Goal: Task Accomplishment & Management: Complete application form

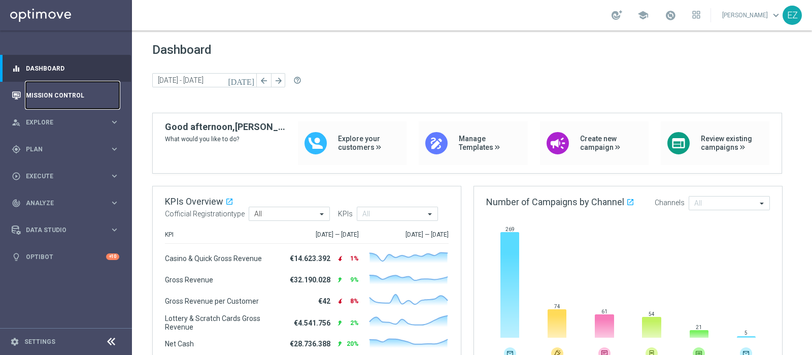
click at [49, 92] on link "Mission Control" at bounding box center [72, 95] width 93 height 27
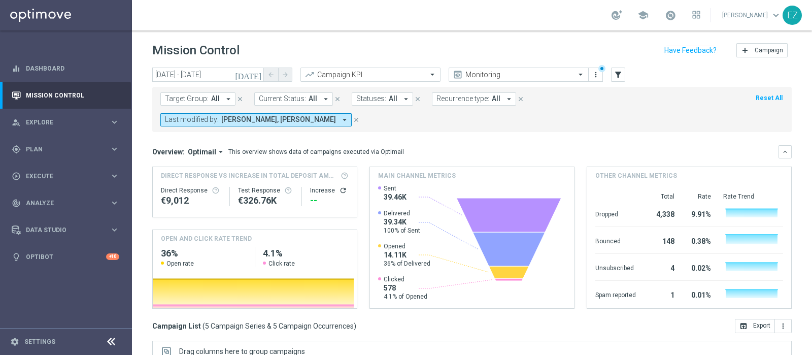
click at [259, 77] on icon "[DATE]" at bounding box center [248, 74] width 27 height 9
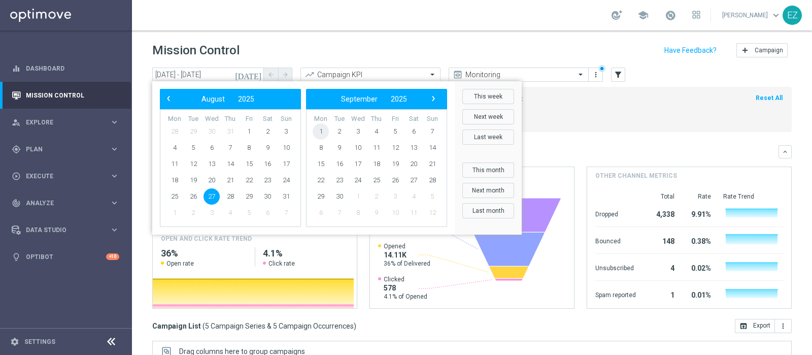
click at [320, 134] on span "1" at bounding box center [320, 131] width 16 height 16
click at [172, 127] on span "1" at bounding box center [174, 131] width 16 height 16
type input "[DATE] - [DATE]"
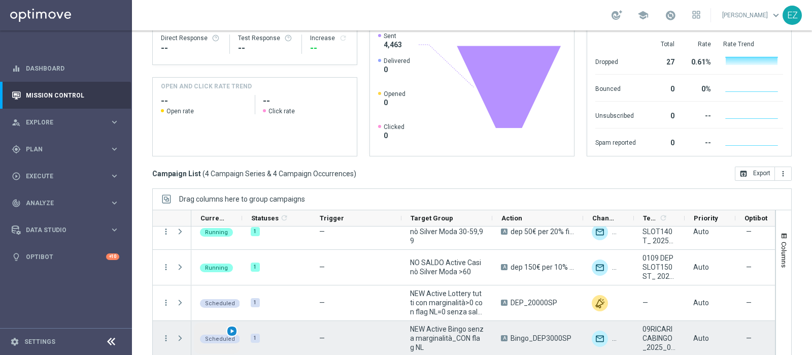
click at [232, 283] on span "play_arrow" at bounding box center [231, 330] width 7 height 7
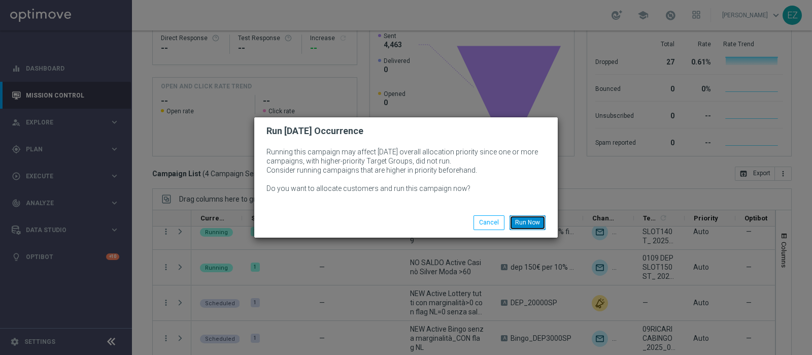
click at [535, 228] on button "Run Now" at bounding box center [527, 222] width 36 height 14
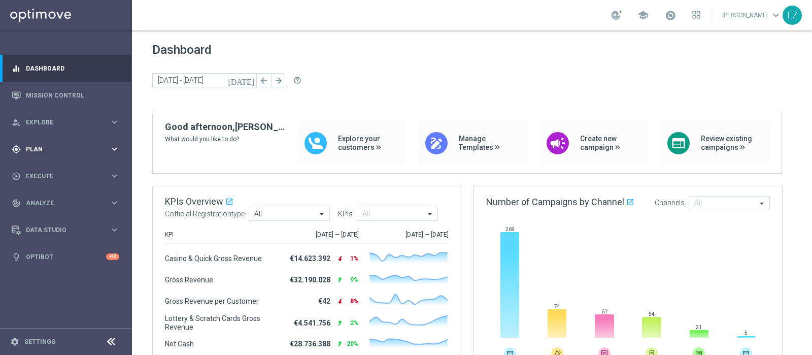
click at [53, 152] on div "gps_fixed Plan" at bounding box center [61, 149] width 98 height 9
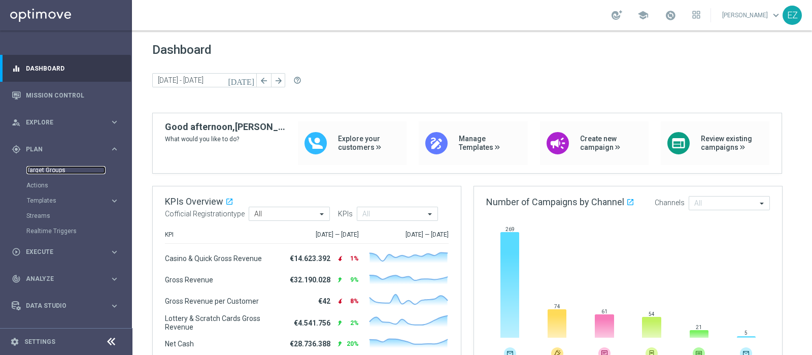
click at [33, 173] on link "Target Groups" at bounding box center [65, 170] width 79 height 8
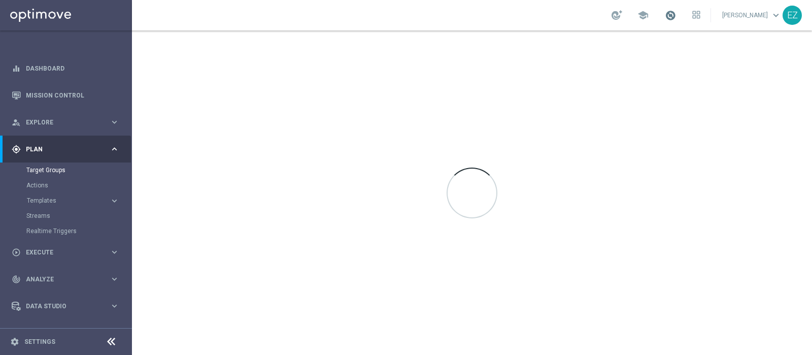
click at [676, 14] on span at bounding box center [669, 15] width 11 height 11
click at [676, 15] on span at bounding box center [669, 15] width 11 height 11
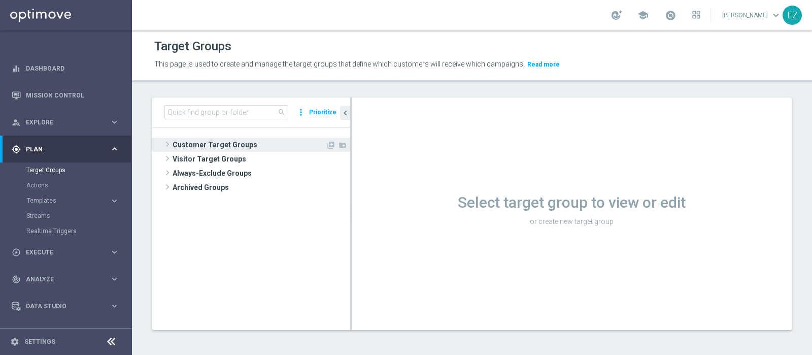
click at [241, 144] on span "Customer Target Groups" at bounding box center [248, 144] width 153 height 14
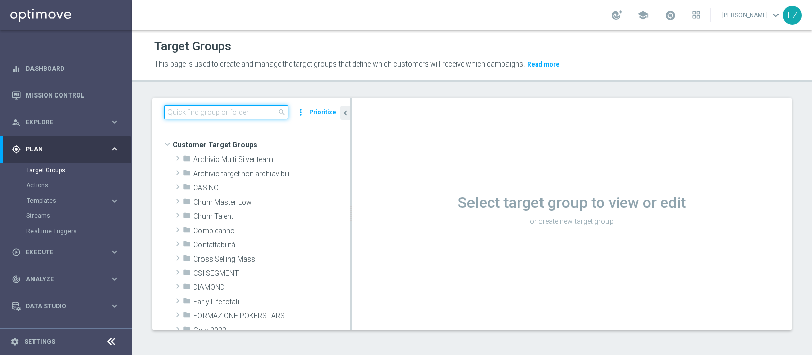
click at [235, 109] on input at bounding box center [226, 112] width 124 height 14
paste input "NEW Active Bingo senza marginalità_CON flag NL"
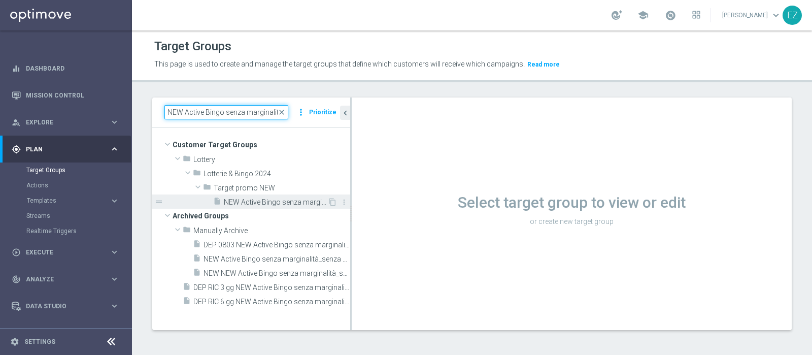
type input "NEW Active Bingo senza marginalit"
click at [247, 200] on span "NEW Active Bingo senza marginalità_CON flag NL" at bounding box center [275, 202] width 103 height 9
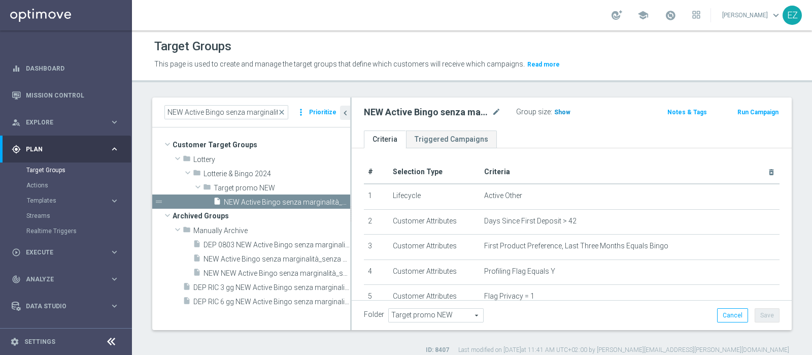
click at [555, 109] on span "Show" at bounding box center [562, 112] width 16 height 7
click at [753, 114] on button "Run Campaign" at bounding box center [757, 112] width 43 height 11
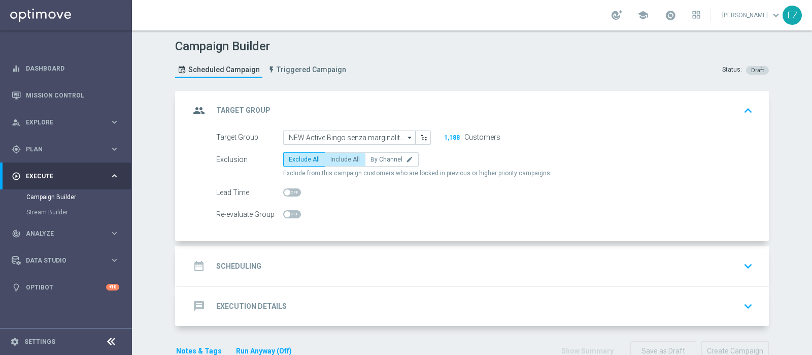
click at [339, 163] on label "Include All" at bounding box center [345, 159] width 41 height 14
click at [337, 163] on input "Include All" at bounding box center [333, 161] width 7 height 7
radio input "true"
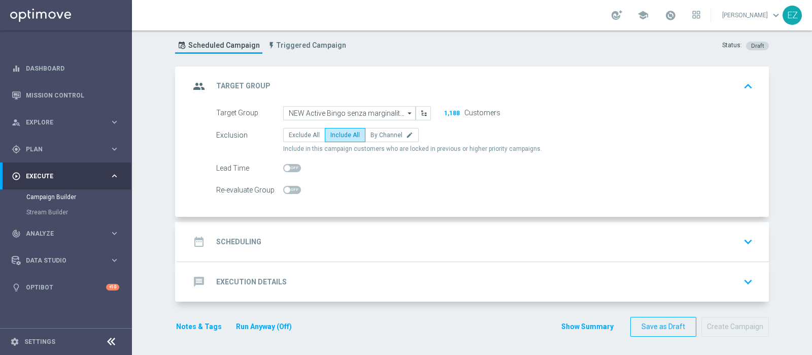
click at [243, 239] on h2 "Scheduling" at bounding box center [238, 242] width 45 height 10
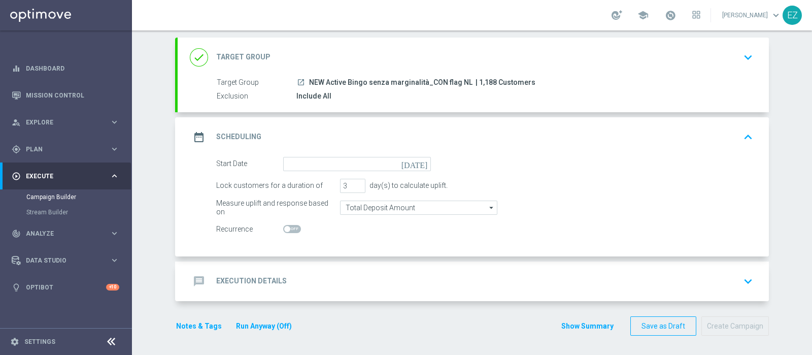
scroll to position [53, 0]
click at [416, 161] on icon "[DATE]" at bounding box center [416, 162] width 30 height 11
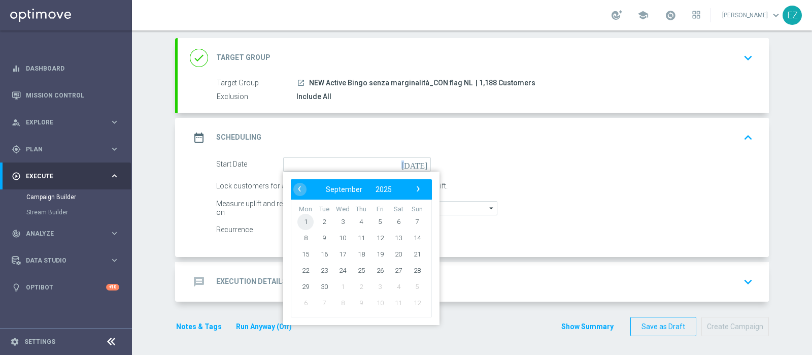
click at [299, 221] on span "1" at bounding box center [305, 221] width 16 height 16
type input "01 Sep 2025"
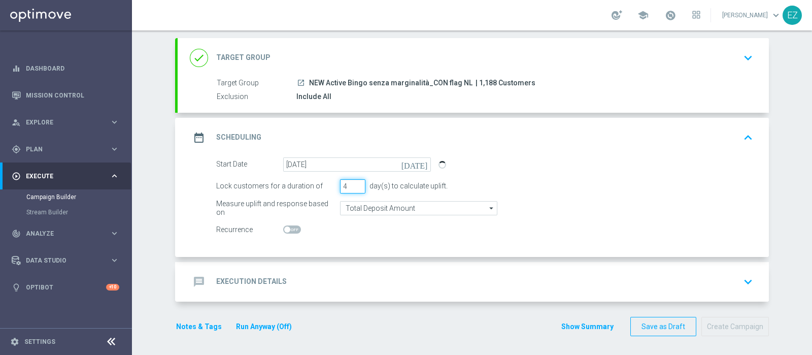
click at [351, 183] on input "4" at bounding box center [352, 186] width 25 height 14
click at [351, 183] on input "6" at bounding box center [352, 186] width 25 height 14
type input "7"
click at [351, 184] on input "7" at bounding box center [352, 186] width 25 height 14
click at [284, 228] on span at bounding box center [287, 229] width 6 height 6
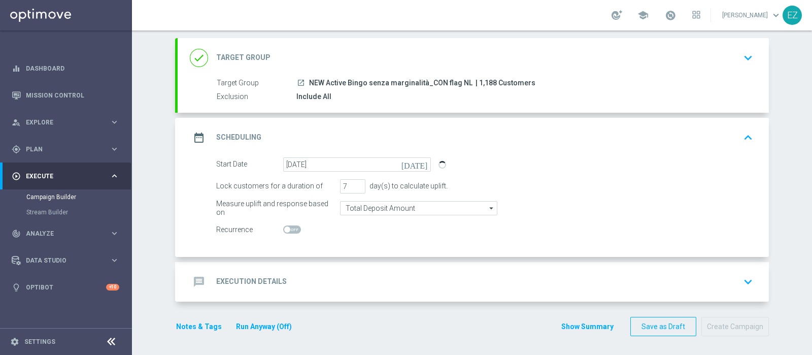
click at [283, 228] on input "checkbox" at bounding box center [292, 229] width 18 height 8
checkbox input "true"
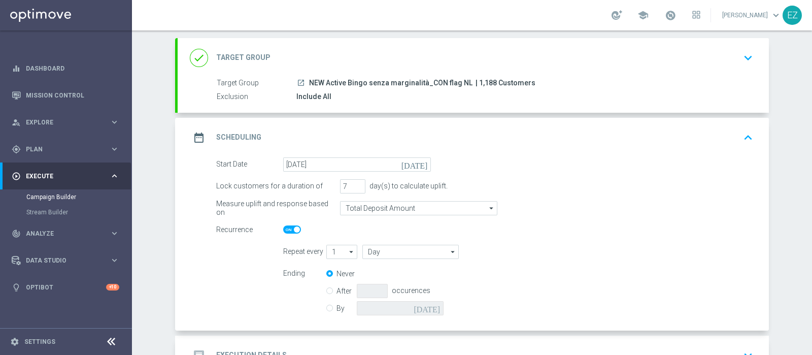
click at [327, 307] on input "By" at bounding box center [329, 306] width 7 height 7
radio input "true"
radio input "false"
click at [433, 308] on icon "[DATE]" at bounding box center [428, 306] width 30 height 11
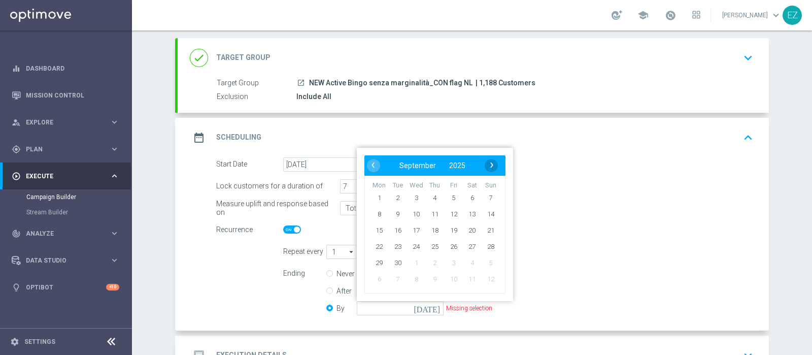
click at [480, 163] on bs-datepicker-navigation-view "‹ ​ September ​ 2025 ​ ›" at bounding box center [432, 165] width 131 height 13
click at [485, 164] on span "›" at bounding box center [491, 164] width 13 height 13
click at [485, 196] on span "5" at bounding box center [490, 197] width 16 height 16
type input "05 Oct 2025"
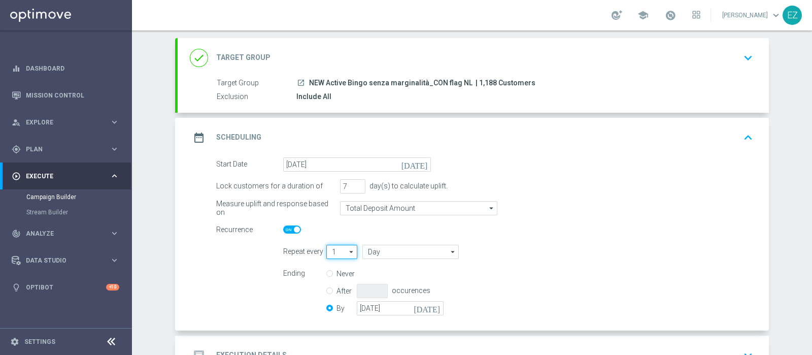
click at [333, 255] on input "1" at bounding box center [341, 251] width 31 height 14
click at [331, 279] on div "2" at bounding box center [333, 281] width 4 height 9
type input "2"
type input "Days"
click at [380, 247] on input "Days" at bounding box center [410, 251] width 96 height 14
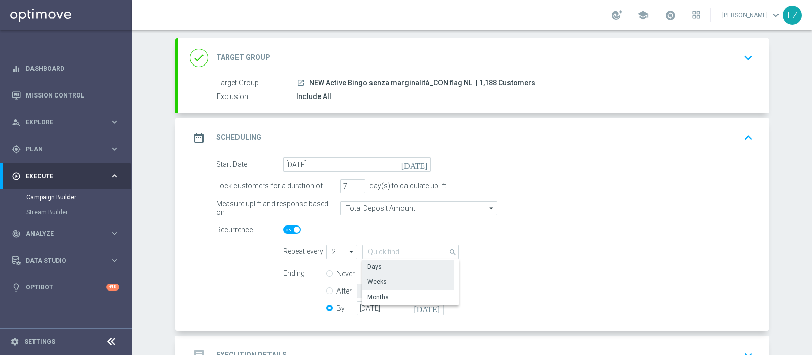
click at [376, 277] on div "Weeks" at bounding box center [376, 281] width 19 height 9
type input "Weeks"
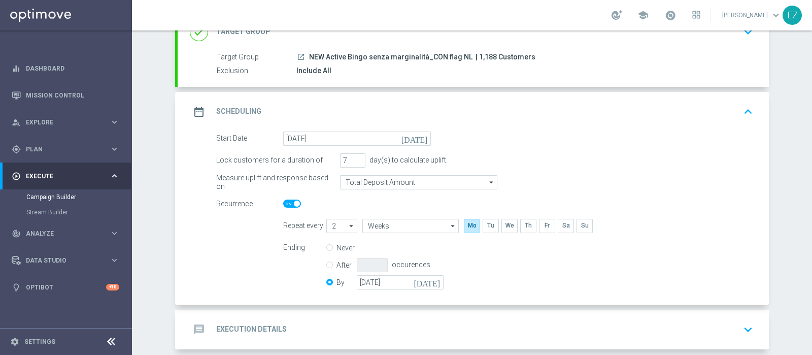
scroll to position [126, 0]
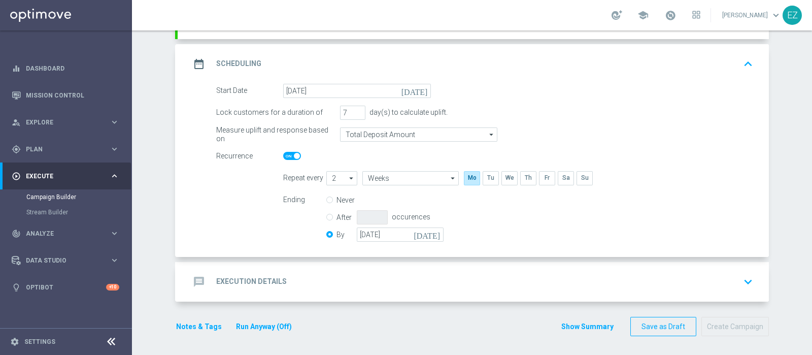
click at [246, 292] on div "message Execution Details keyboard_arrow_down" at bounding box center [473, 282] width 591 height 40
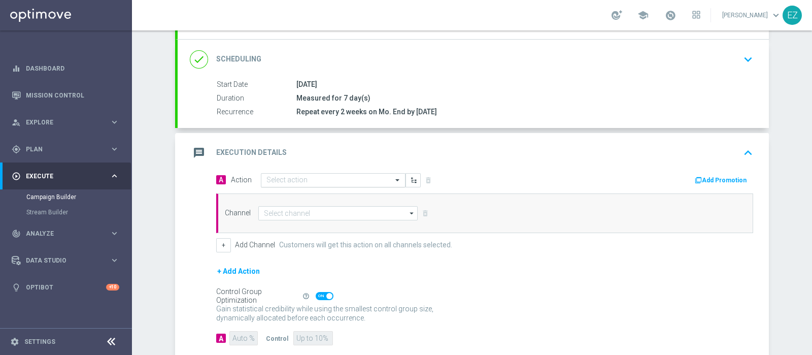
click at [327, 176] on input "text" at bounding box center [322, 180] width 113 height 9
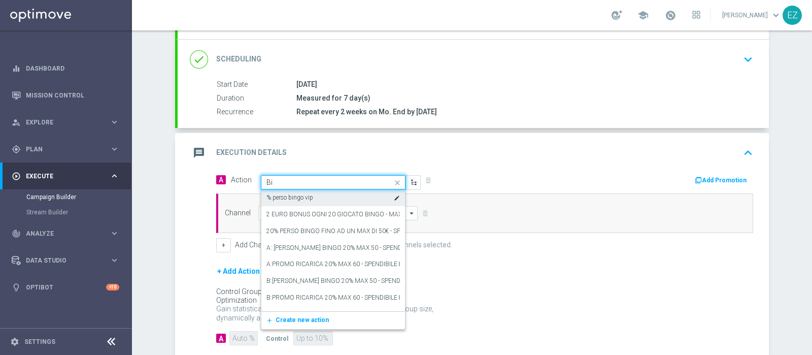
type input "B"
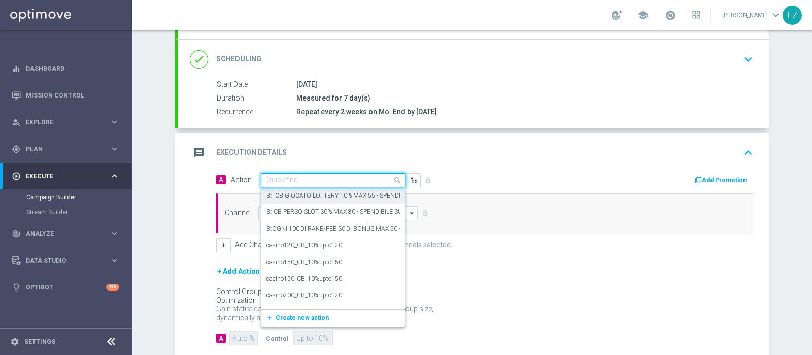
paste input "Bingo_DEP3000SP"
type input "Bingo_DEP3000SP"
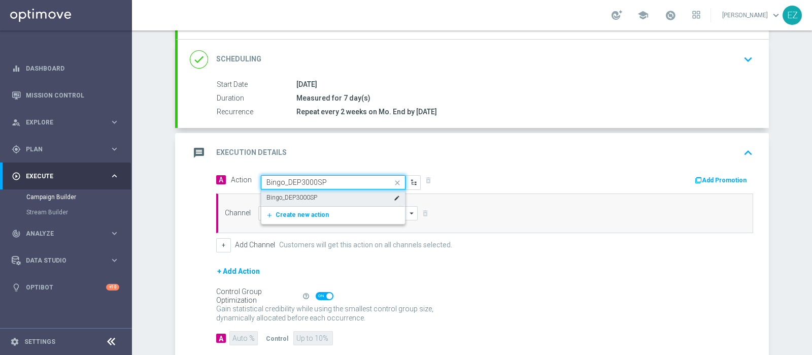
click at [321, 197] on div "Bingo_DEP3000SP edit" at bounding box center [332, 197] width 133 height 17
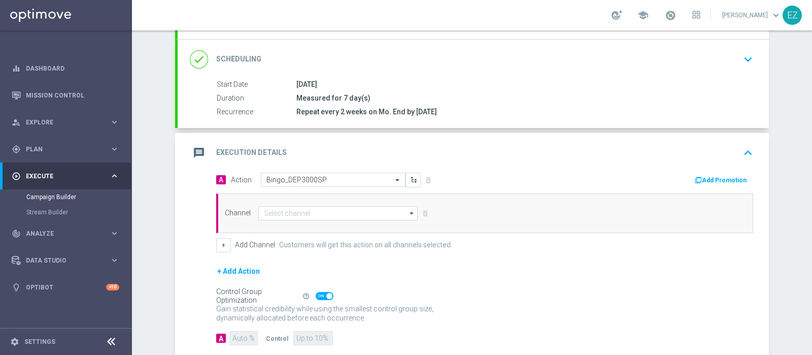
click at [720, 175] on button "Add Promotion" at bounding box center [721, 179] width 56 height 11
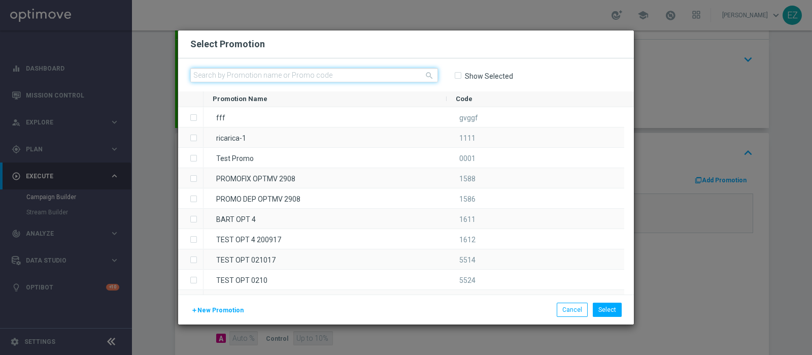
click at [317, 76] on input "text" at bounding box center [314, 75] width 248 height 14
paste input "09RICARICABINGO"
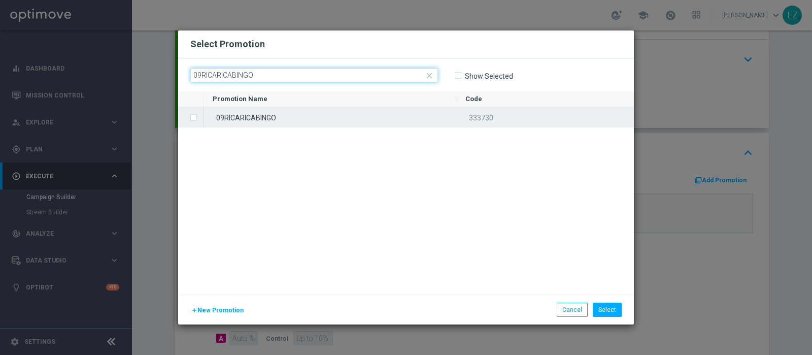
type input "09RICARICABINGO"
click at [299, 122] on div "09RICARICABINGO" at bounding box center [329, 117] width 253 height 20
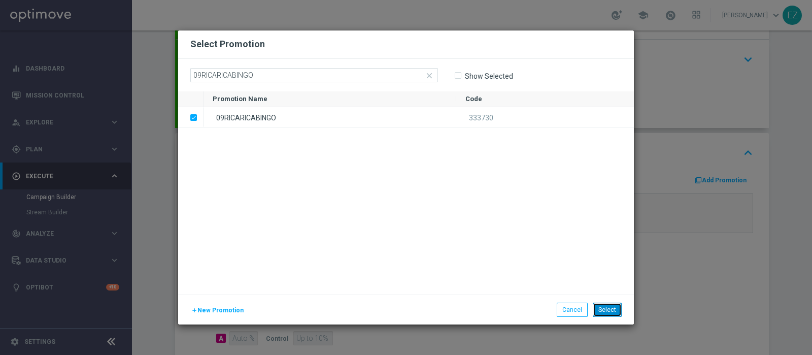
click at [606, 303] on button "Select" at bounding box center [606, 309] width 29 height 14
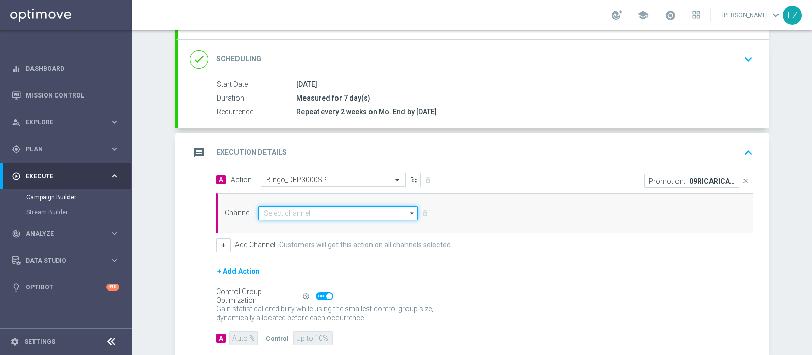
click at [313, 216] on input at bounding box center [337, 213] width 159 height 14
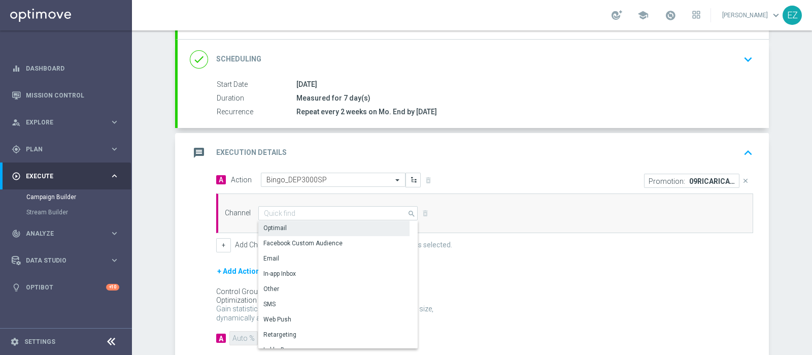
click at [304, 224] on div "Optimail" at bounding box center [333, 228] width 151 height 14
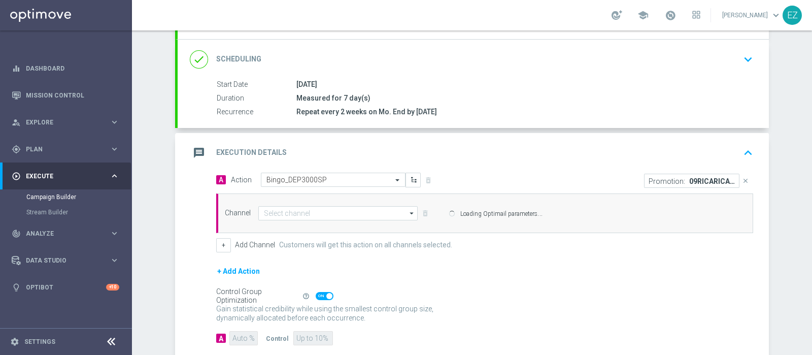
type input "Optimail"
click at [218, 244] on button "+" at bounding box center [223, 245] width 15 height 14
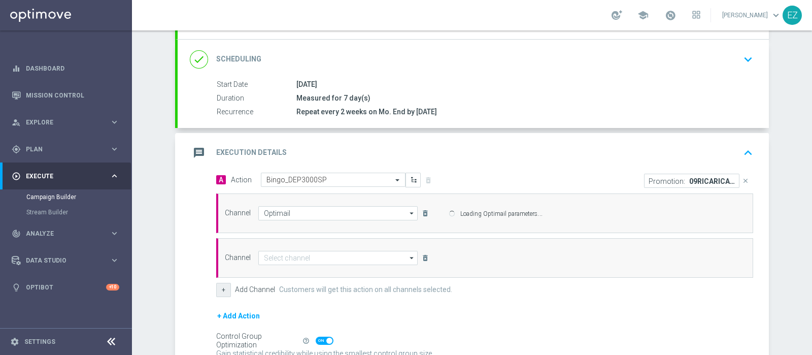
scroll to position [226, 0]
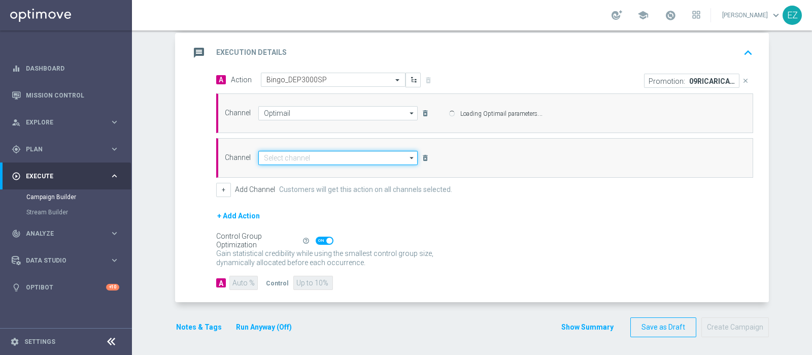
click at [330, 158] on input at bounding box center [337, 158] width 159 height 14
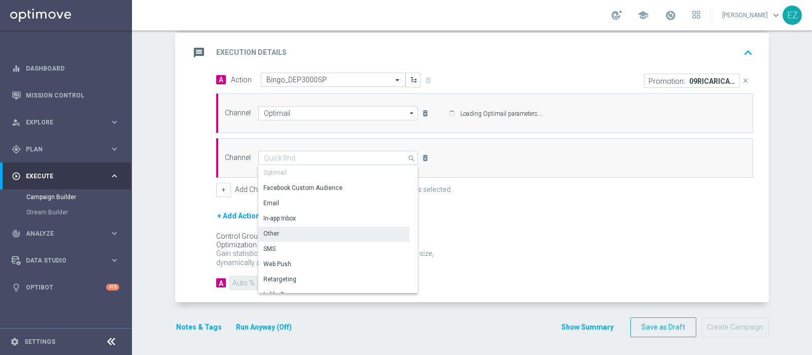
click at [310, 235] on div "Other" at bounding box center [333, 233] width 151 height 14
type input "Other"
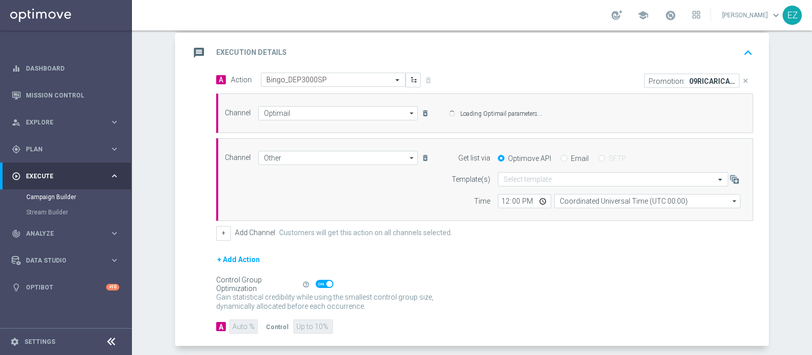
click at [560, 156] on div "Email" at bounding box center [574, 158] width 28 height 9
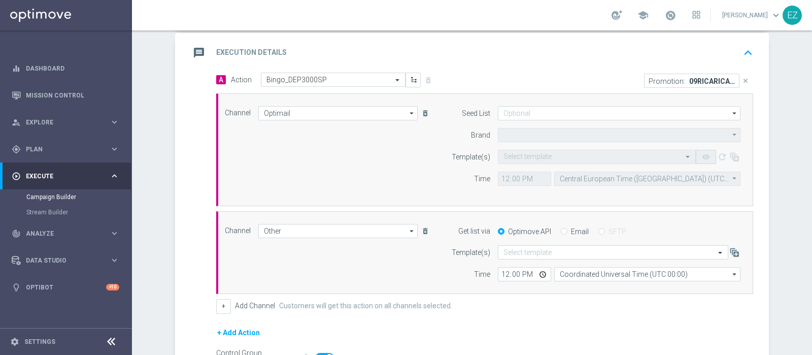
type input "Sisal Marketing"
click at [560, 230] on input "Email" at bounding box center [563, 232] width 7 height 7
radio input "true"
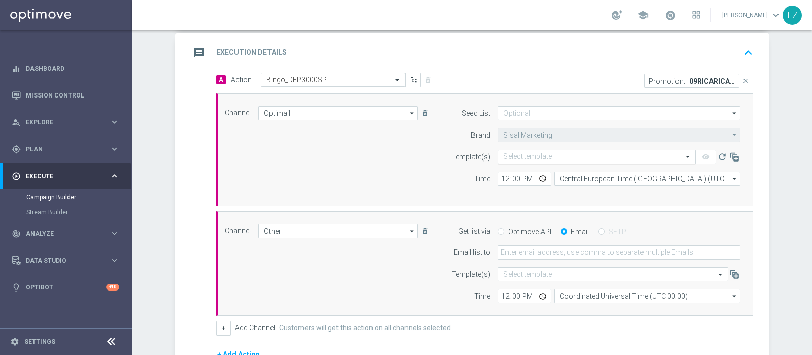
click at [557, 156] on input "text" at bounding box center [586, 157] width 166 height 9
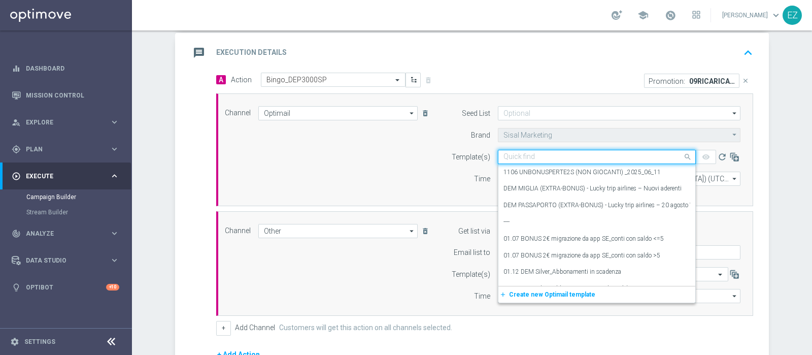
paste input "09RICARICABINGO"
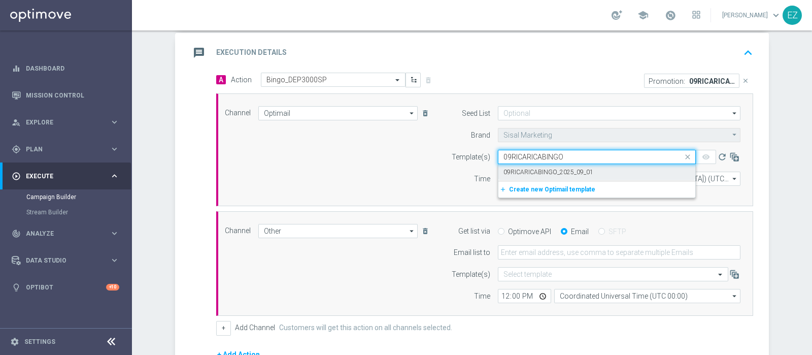
drag, startPoint x: 569, startPoint y: 164, endPoint x: 559, endPoint y: 193, distance: 30.6
click at [569, 165] on div "09RICARICABINGO_2025_09_01" at bounding box center [596, 172] width 187 height 17
type input "09RICARICABINGO"
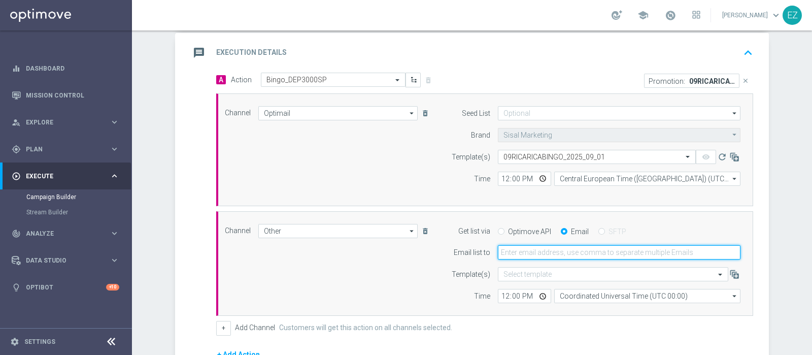
click at [505, 245] on input "email" at bounding box center [619, 252] width 242 height 14
type input "elena.zarbin@sisal.it"
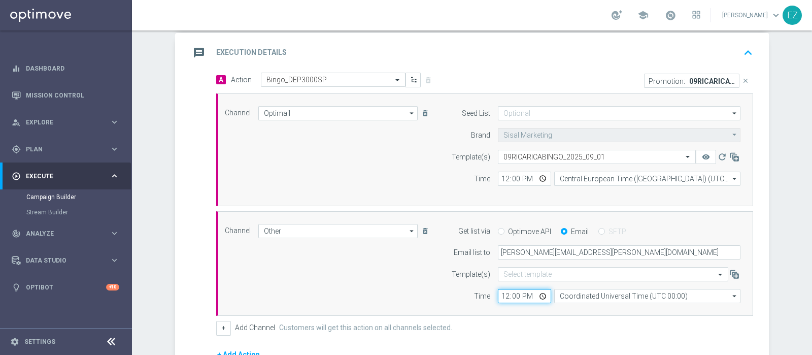
click at [509, 293] on input "12:00" at bounding box center [524, 296] width 53 height 14
click at [500, 174] on input "12:00" at bounding box center [524, 178] width 53 height 14
type input "16:00"
click at [498, 297] on input "12:00" at bounding box center [524, 296] width 53 height 14
type input "16:00"
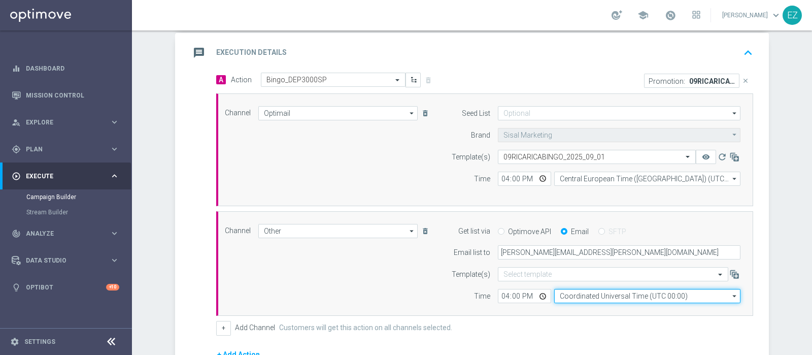
click at [588, 295] on input "Coordinated Universal Time (UTC 00:00)" at bounding box center [647, 296] width 186 height 14
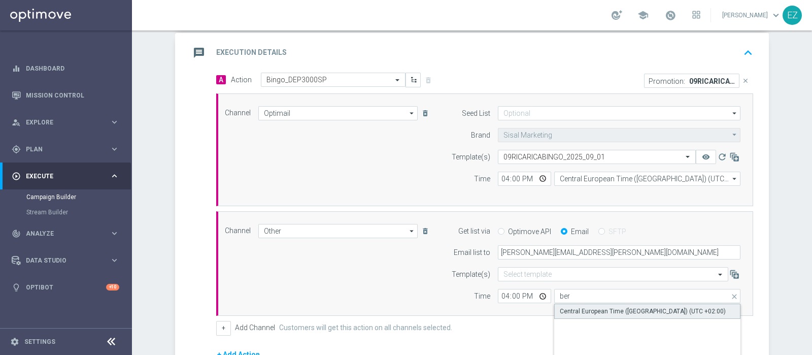
click at [592, 309] on div "Central European Time (Berlin) (UTC +02:00)" at bounding box center [642, 310] width 166 height 9
type input "Central European Time (Berlin) (UTC +02:00)"
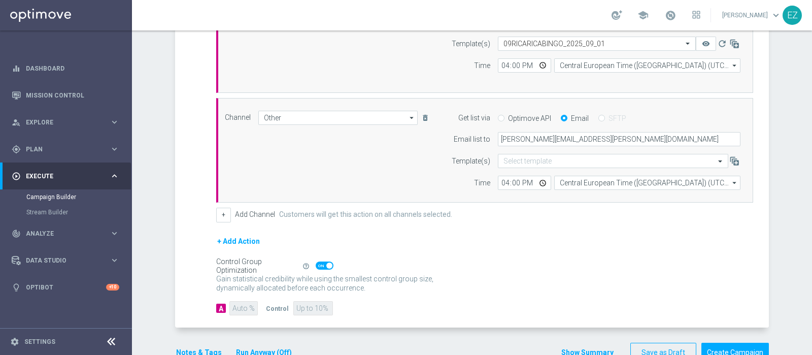
scroll to position [365, 0]
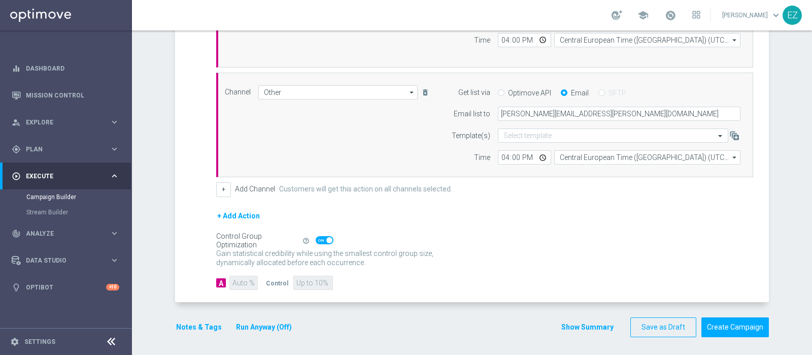
click at [316, 239] on span at bounding box center [324, 240] width 18 height 8
click at [316, 239] on input "checkbox" at bounding box center [324, 240] width 18 height 8
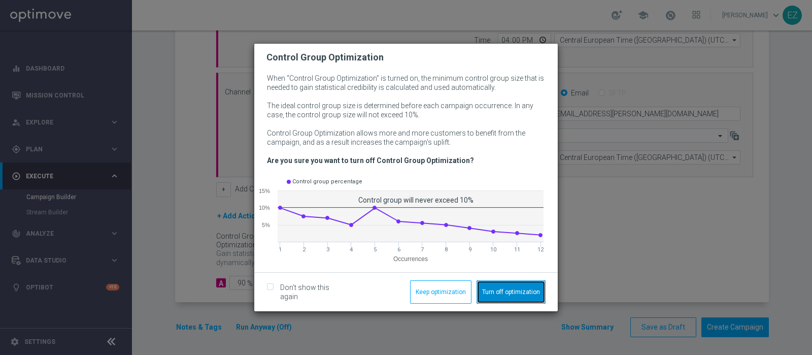
click at [512, 291] on button "Turn off optimization" at bounding box center [510, 291] width 69 height 23
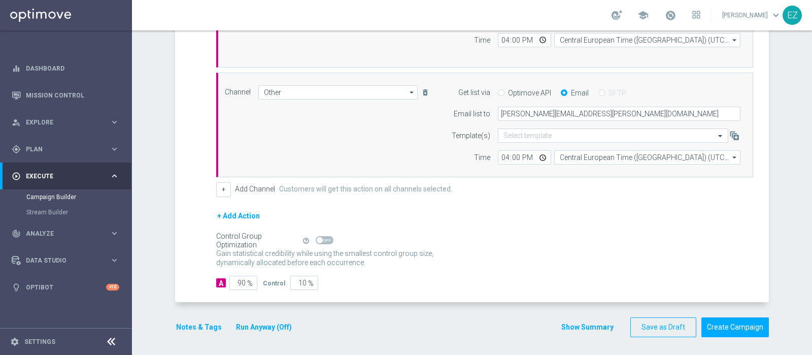
click at [316, 239] on span at bounding box center [319, 240] width 6 height 6
click at [315, 239] on input "checkbox" at bounding box center [324, 240] width 18 height 8
checkbox input "true"
click at [251, 322] on button "Run Anyway (Off)" at bounding box center [264, 327] width 58 height 13
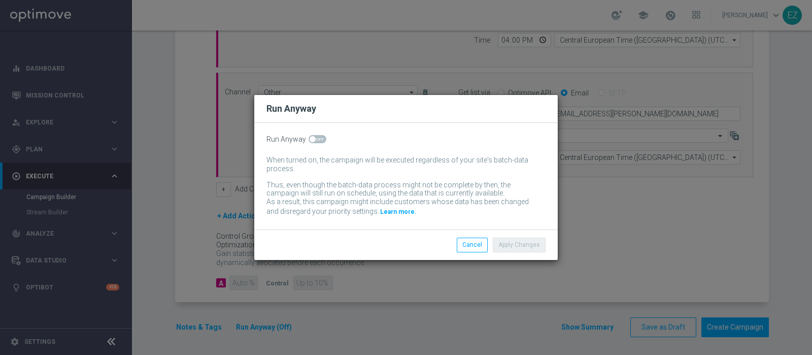
click at [317, 136] on span at bounding box center [317, 139] width 18 height 8
click at [317, 136] on input "checkbox" at bounding box center [317, 139] width 18 height 8
checkbox input "true"
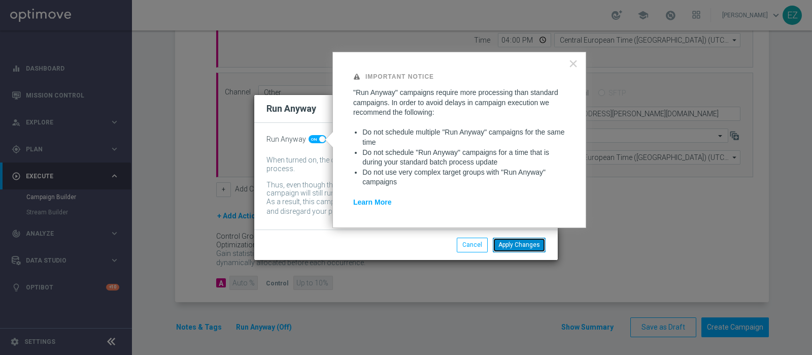
click at [508, 244] on button "Apply Changes" at bounding box center [518, 244] width 53 height 14
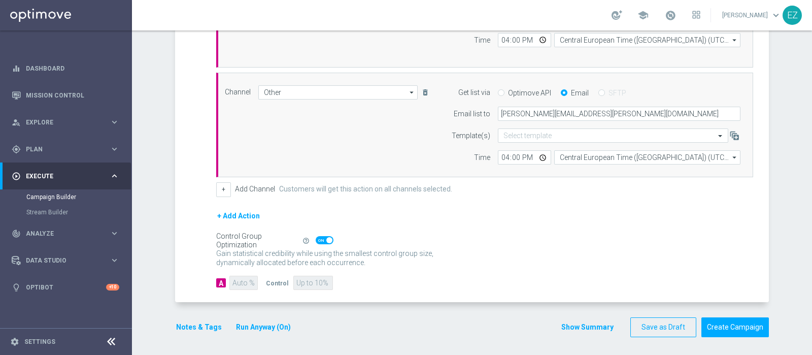
click at [195, 321] on button "Notes & Tags" at bounding box center [199, 327] width 48 height 13
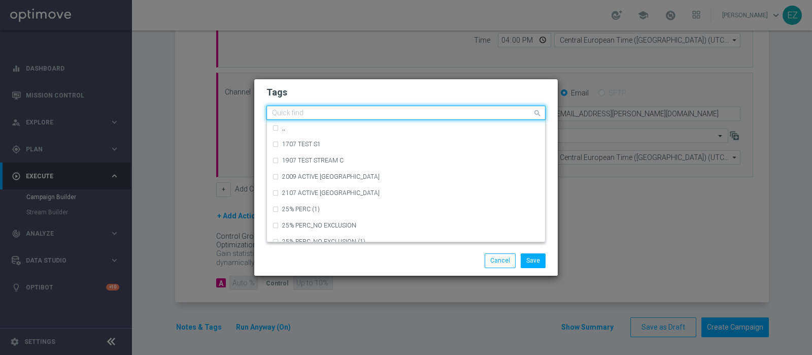
click at [334, 108] on div "Quick find" at bounding box center [399, 113] width 265 height 13
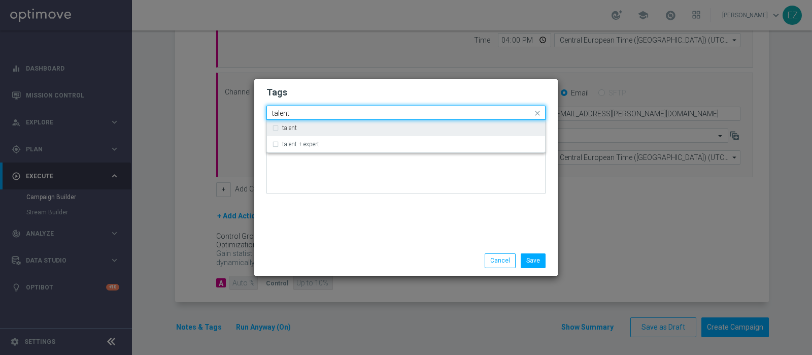
click at [299, 126] on div "talent" at bounding box center [411, 128] width 258 height 6
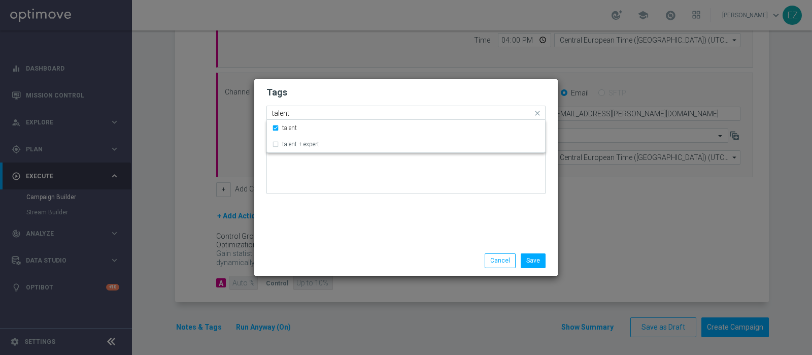
click at [276, 115] on input "talent" at bounding box center [402, 113] width 260 height 9
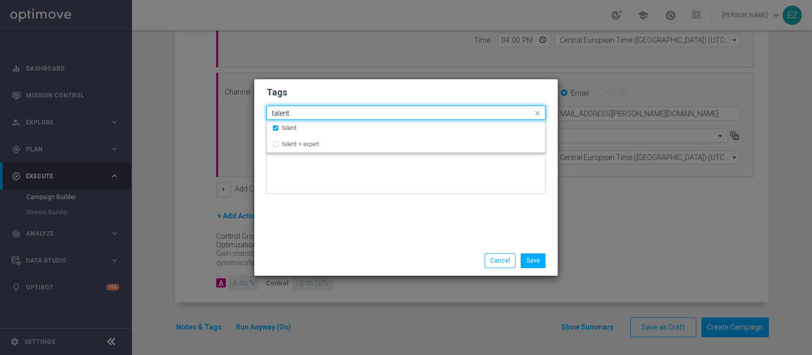
click at [276, 115] on input "talent" at bounding box center [402, 113] width 260 height 9
type input "r"
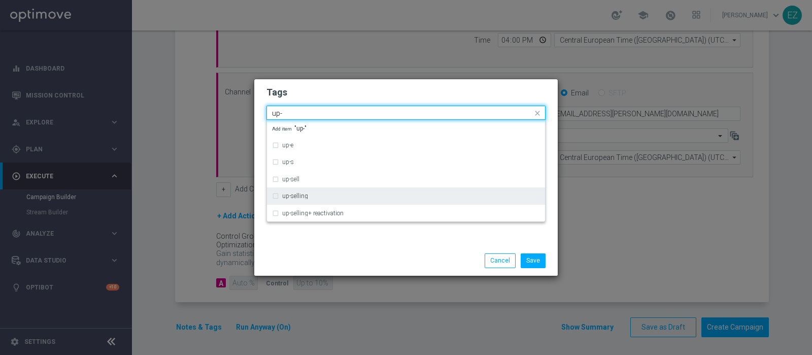
click at [317, 194] on div "up-selling" at bounding box center [411, 196] width 258 height 6
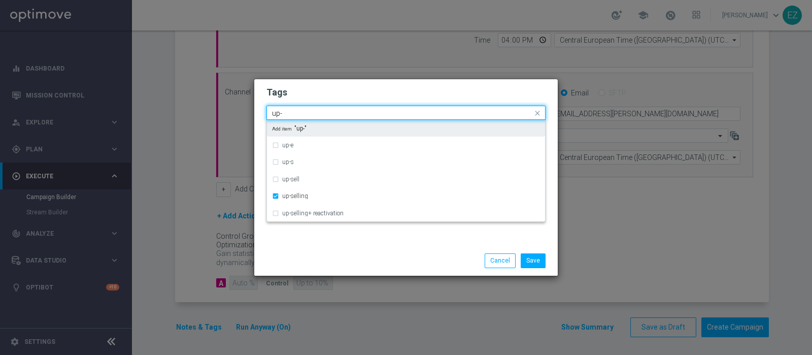
drag, startPoint x: 297, startPoint y: 113, endPoint x: 195, endPoint y: 124, distance: 102.0
click at [195, 124] on modal-container "Tags Quick find × talent × up-selling up- up-e up-s up-sell up-selling up-selli…" at bounding box center [406, 177] width 812 height 355
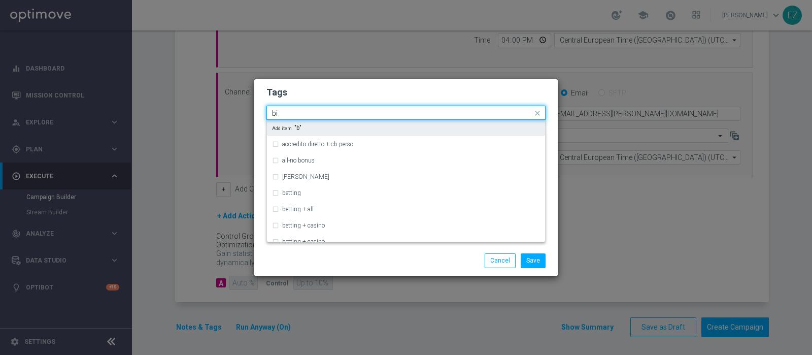
type input "b"
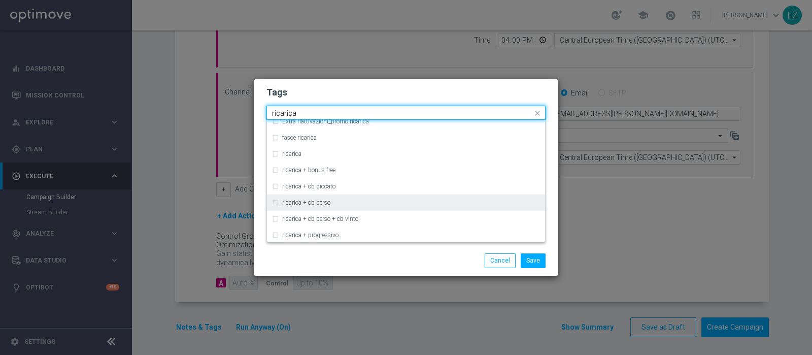
scroll to position [314, 0]
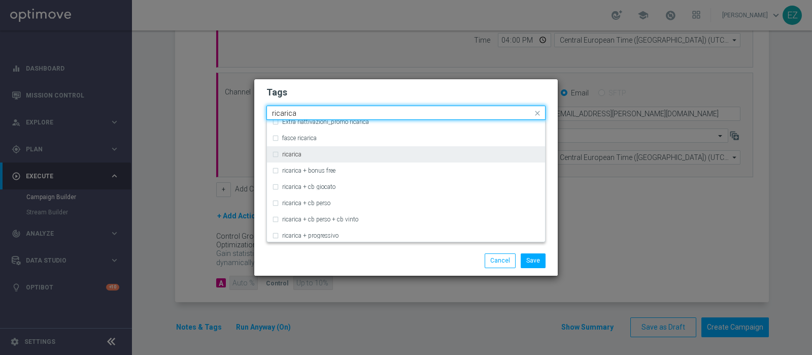
click at [291, 154] on label "ricarica" at bounding box center [291, 154] width 19 height 6
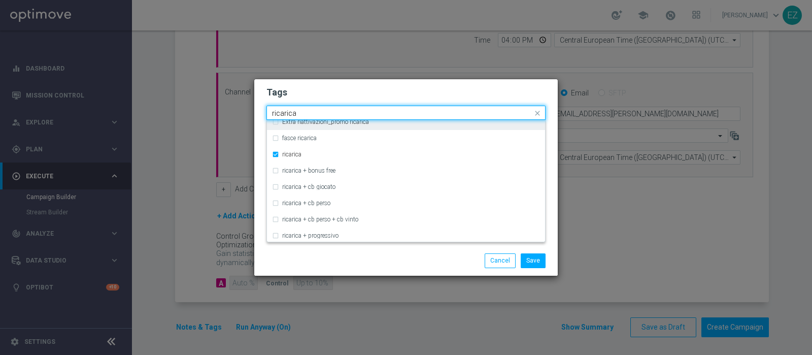
click at [280, 113] on input "ricarica" at bounding box center [402, 113] width 260 height 9
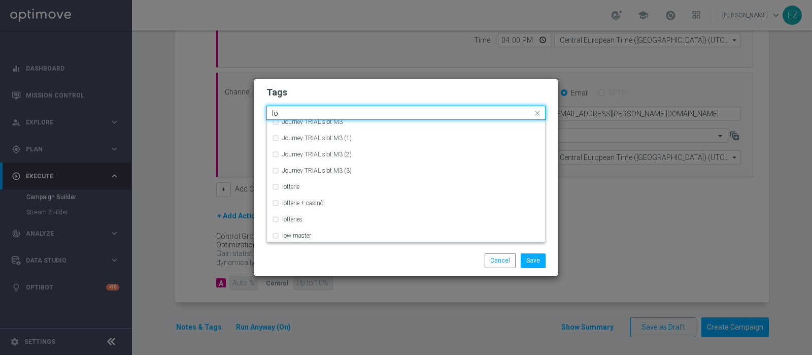
type input "l"
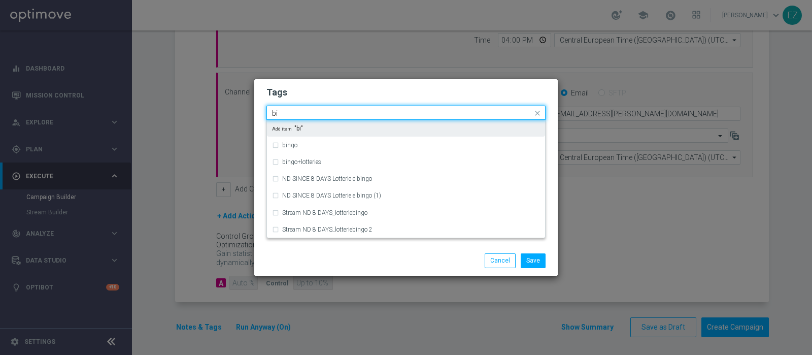
scroll to position [0, 0]
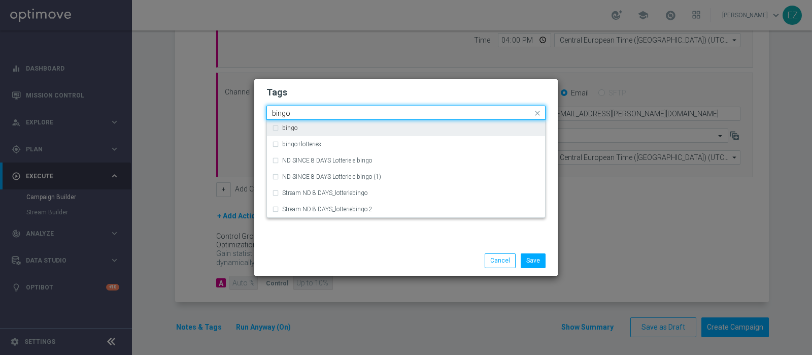
click at [289, 131] on div "bingo" at bounding box center [406, 128] width 268 height 16
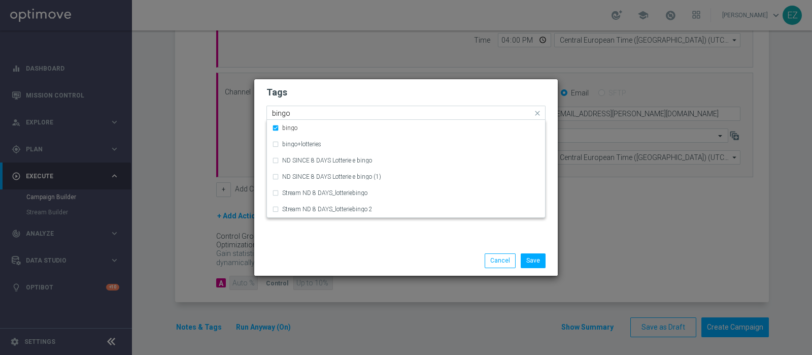
click at [280, 113] on input "bingo" at bounding box center [402, 113] width 260 height 9
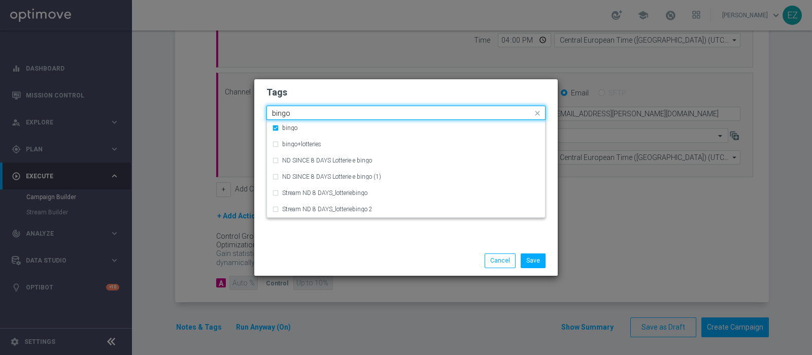
click at [280, 113] on input "bingo" at bounding box center [402, 113] width 260 height 9
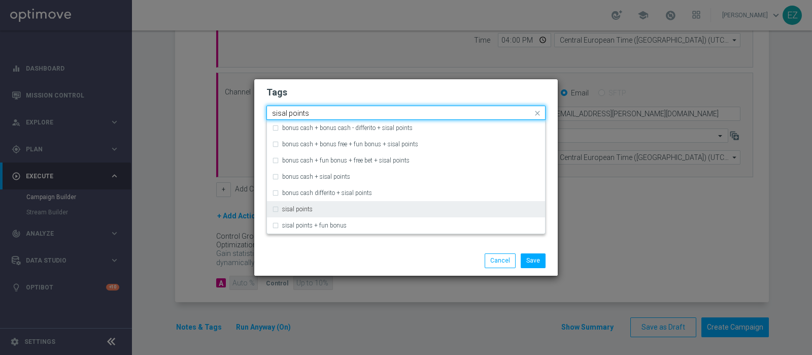
click at [310, 206] on label "sisal points" at bounding box center [297, 209] width 30 height 6
type input "sisal points"
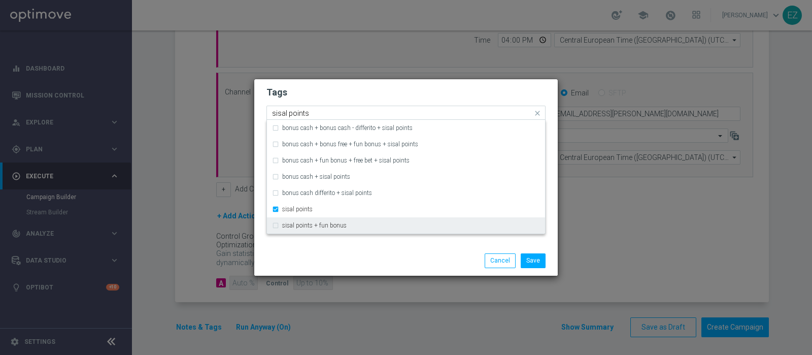
click at [355, 252] on div "Save Cancel" at bounding box center [405, 259] width 303 height 29
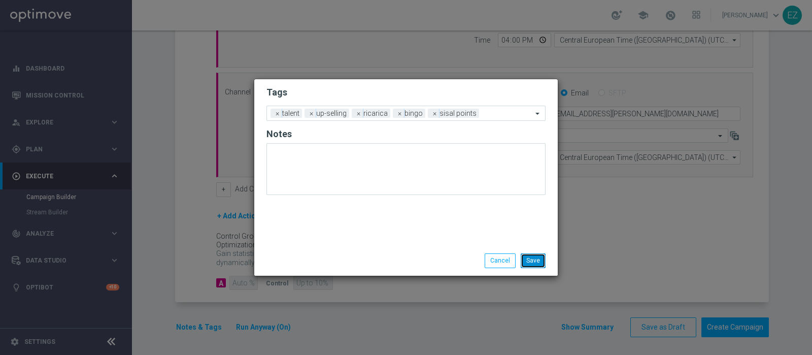
click at [527, 261] on button "Save" at bounding box center [532, 260] width 25 height 14
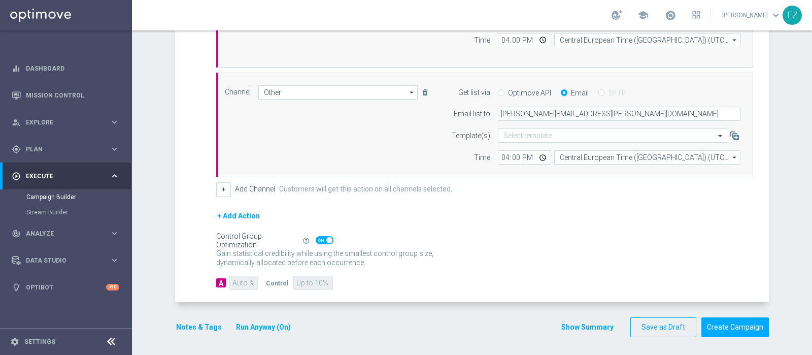
click at [579, 323] on button "Show Summary" at bounding box center [586, 327] width 53 height 12
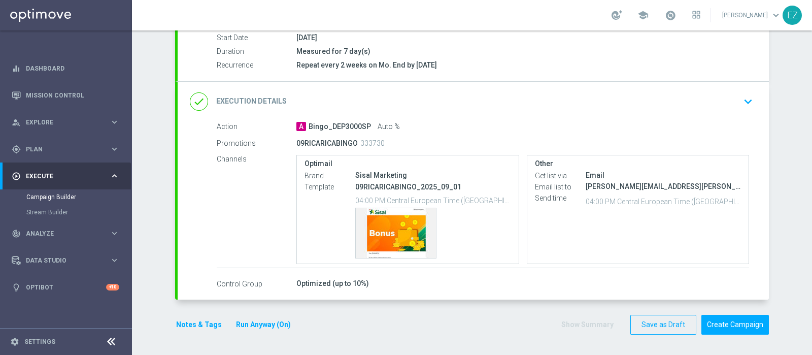
scroll to position [171, 0]
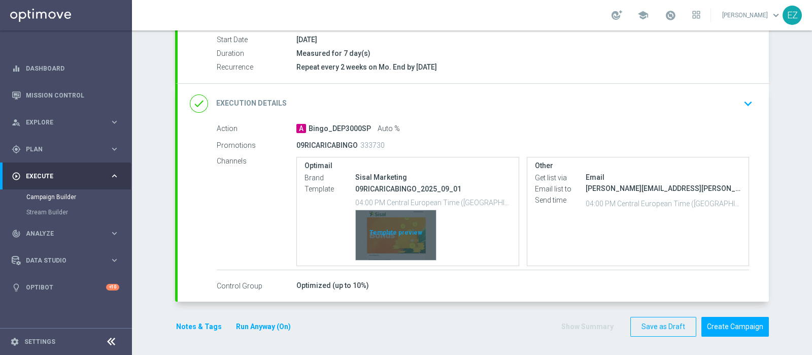
click at [408, 242] on div "Template preview" at bounding box center [396, 235] width 80 height 50
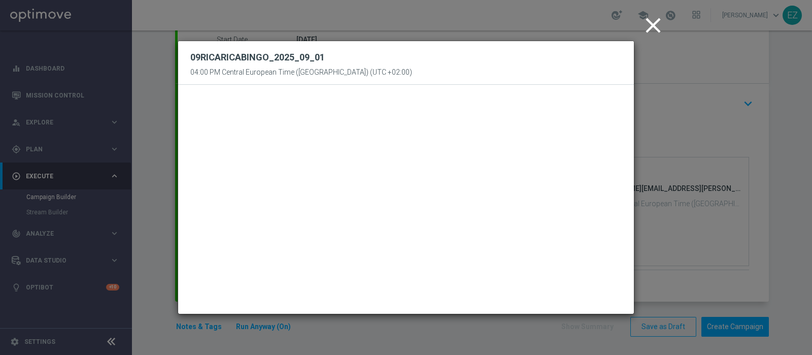
click at [655, 31] on icon "close" at bounding box center [652, 25] width 25 height 25
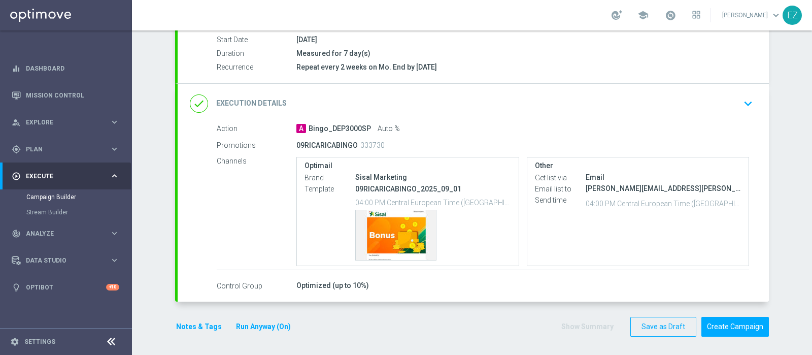
drag, startPoint x: 730, startPoint y: 330, endPoint x: 771, endPoint y: 297, distance: 52.0
click at [771, 297] on div "Campaign Builder Scheduled Campaign Triggered Campaign Status: Draft done Targe…" at bounding box center [472, 192] width 680 height 324
click at [740, 321] on button "Create Campaign" at bounding box center [734, 326] width 67 height 20
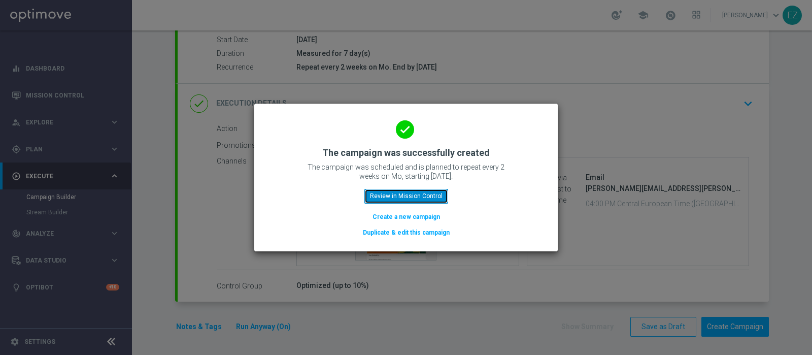
click at [419, 196] on button "Review in Mission Control" at bounding box center [406, 196] width 84 height 14
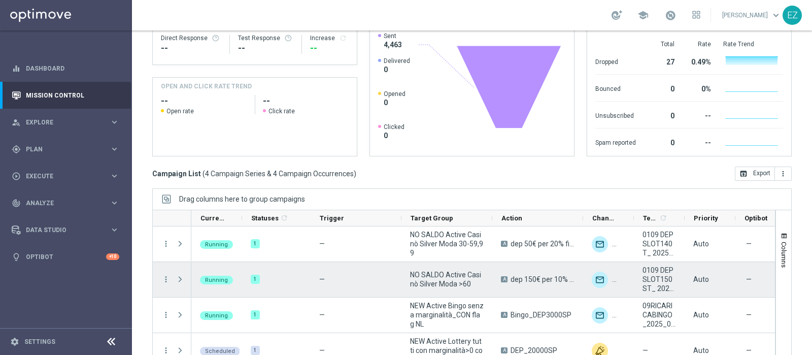
scroll to position [12, 0]
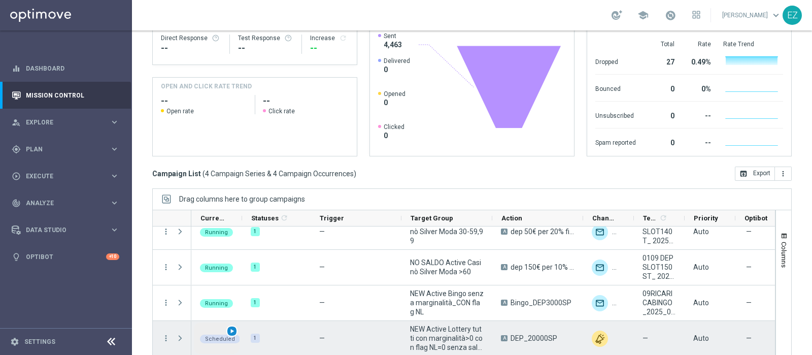
click at [234, 327] on span "play_arrow" at bounding box center [231, 330] width 7 height 7
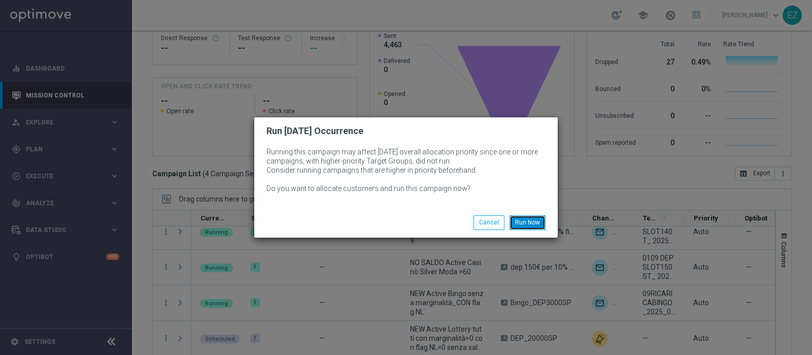
click at [522, 220] on button "Run Now" at bounding box center [527, 222] width 36 height 14
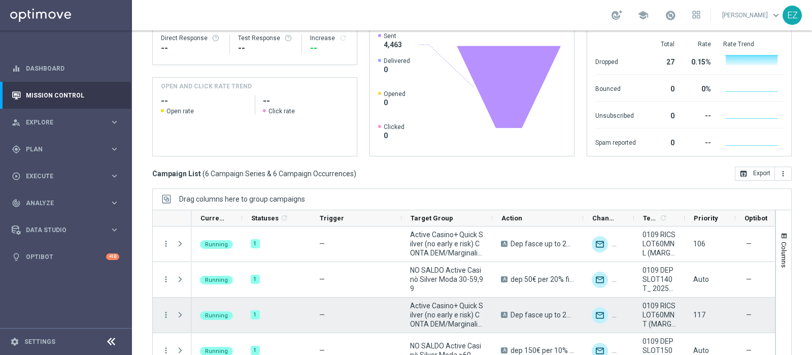
scroll to position [84, 0]
